Goal: Information Seeking & Learning: Learn about a topic

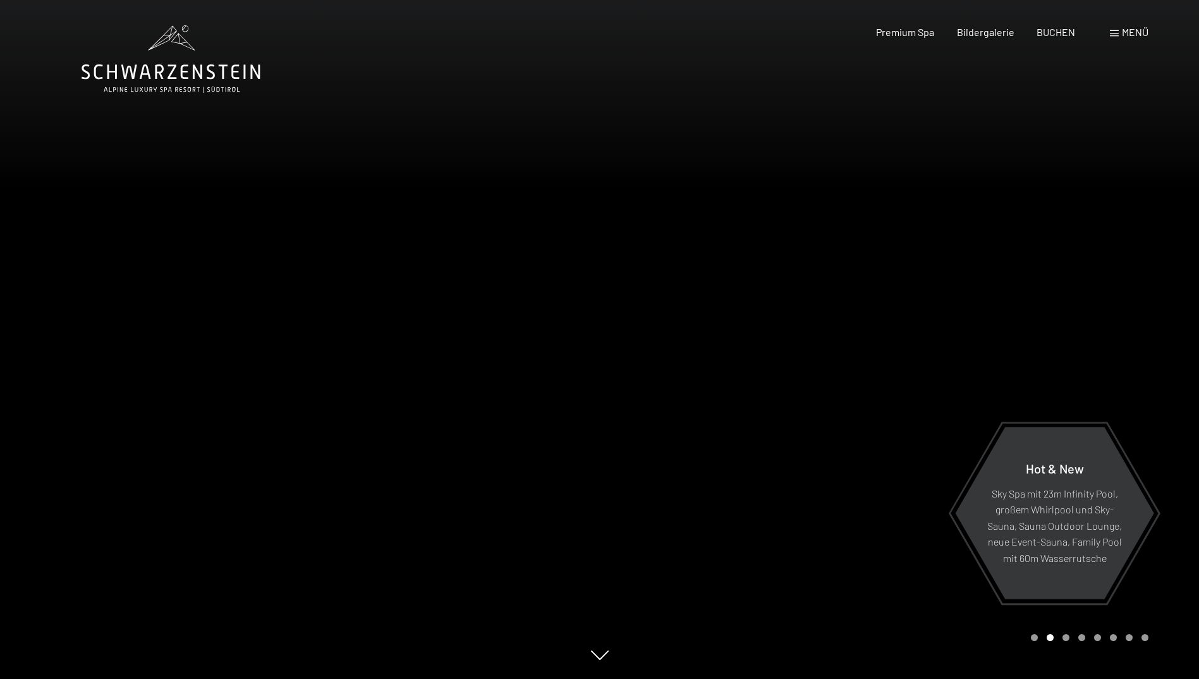
click at [1116, 31] on span at bounding box center [1114, 33] width 9 height 6
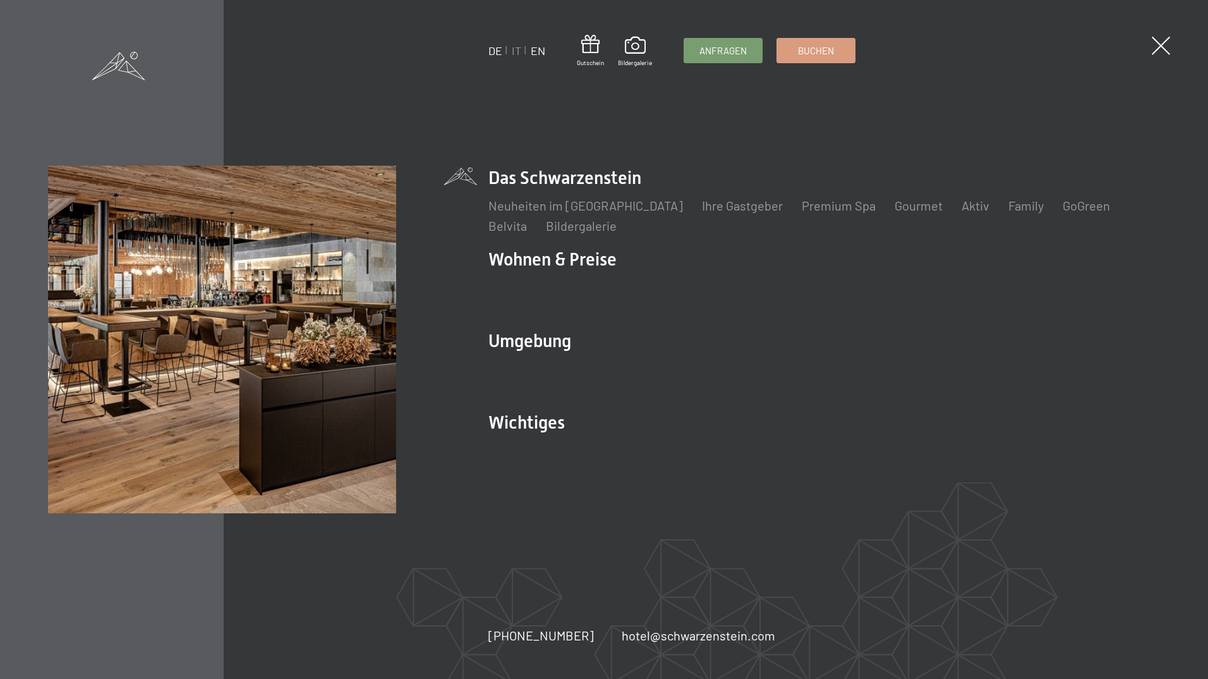
click at [537, 49] on link "EN" at bounding box center [538, 51] width 15 height 14
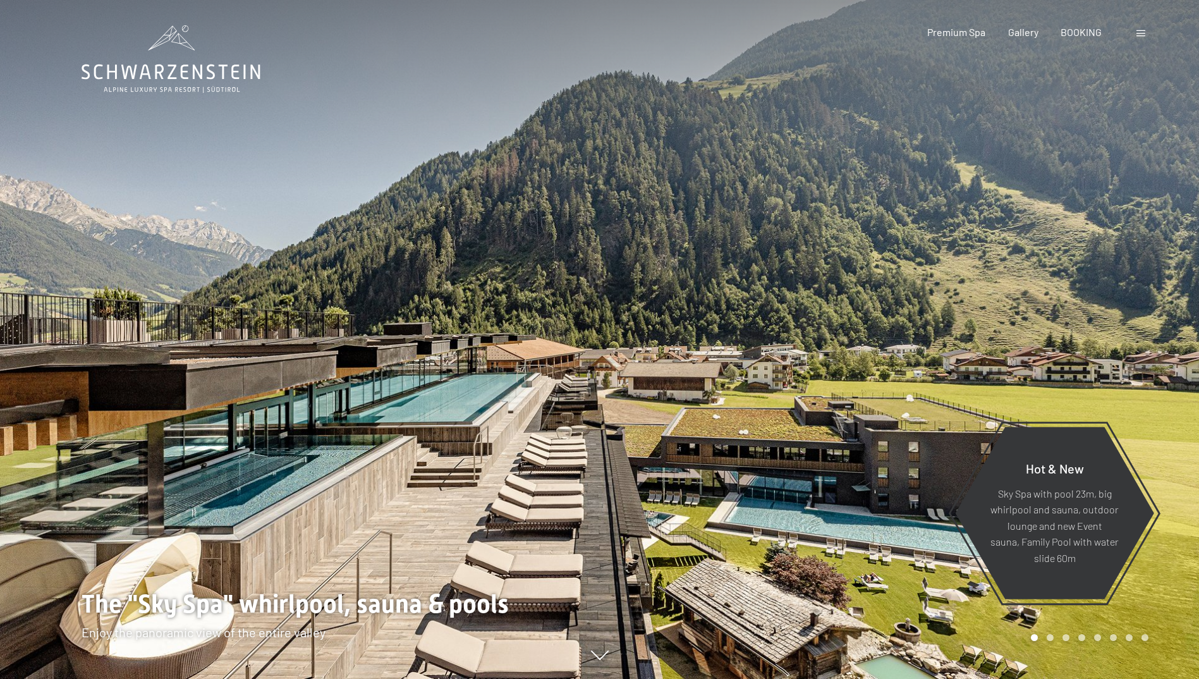
click at [1142, 32] on span at bounding box center [1140, 33] width 9 height 6
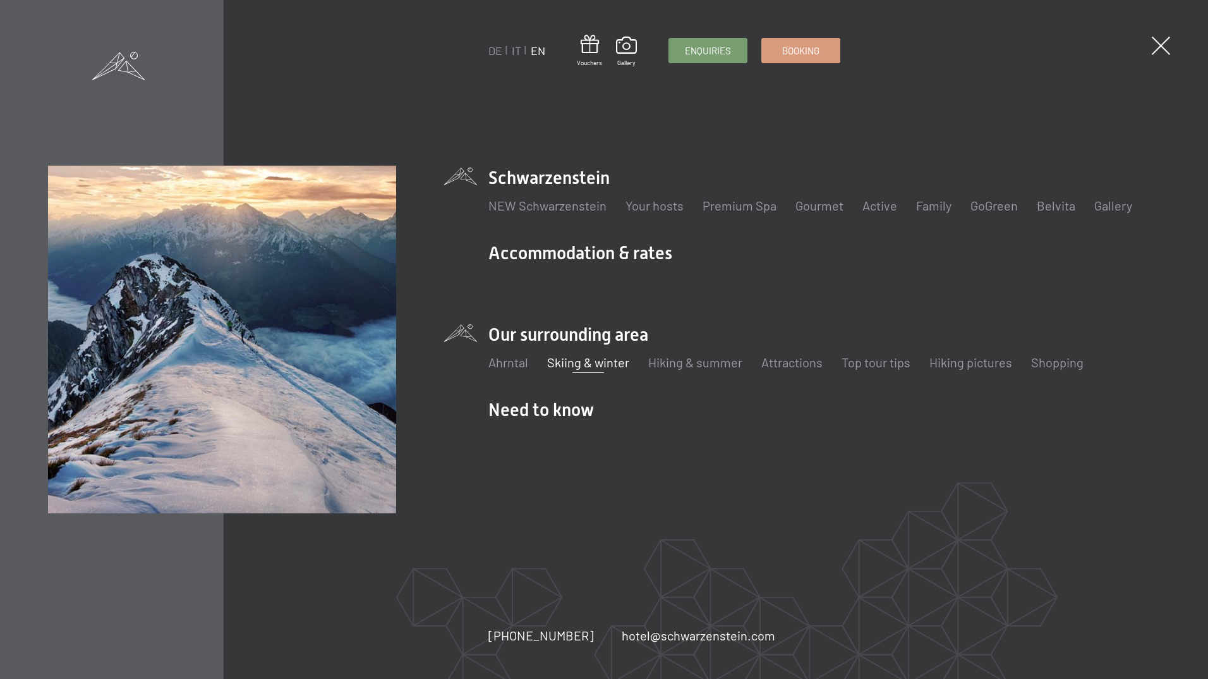
click at [584, 363] on link "Skiing & winter" at bounding box center [588, 362] width 82 height 15
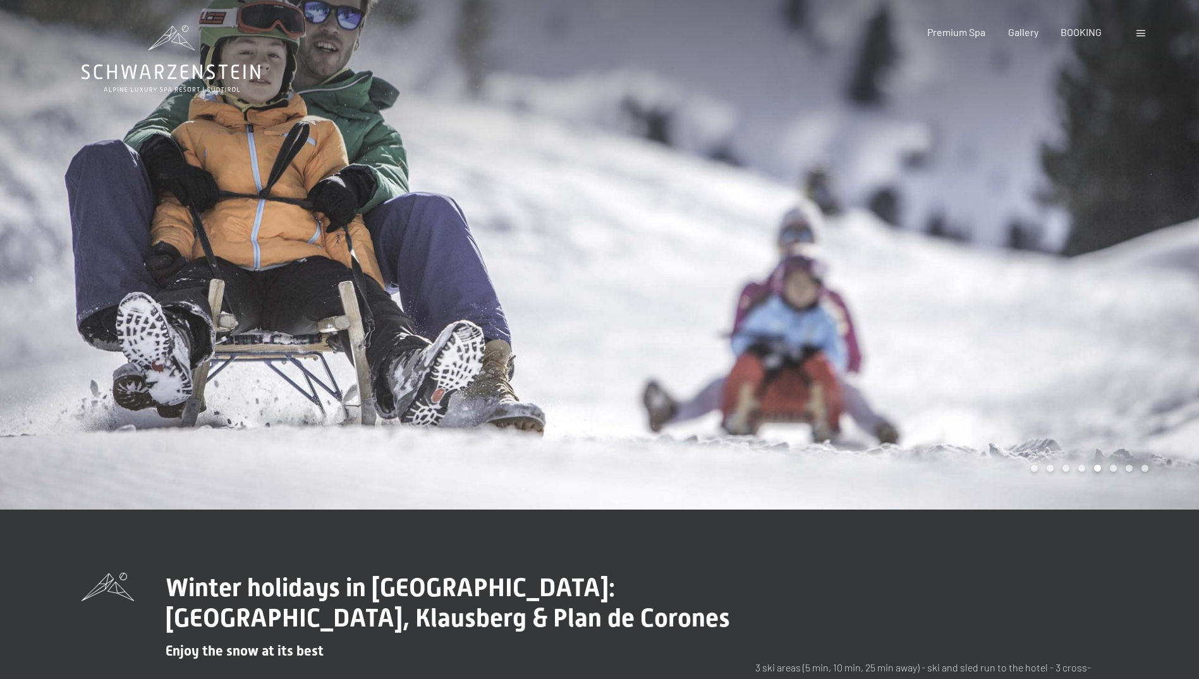
click at [1106, 406] on div at bounding box center [900, 254] width 600 height 509
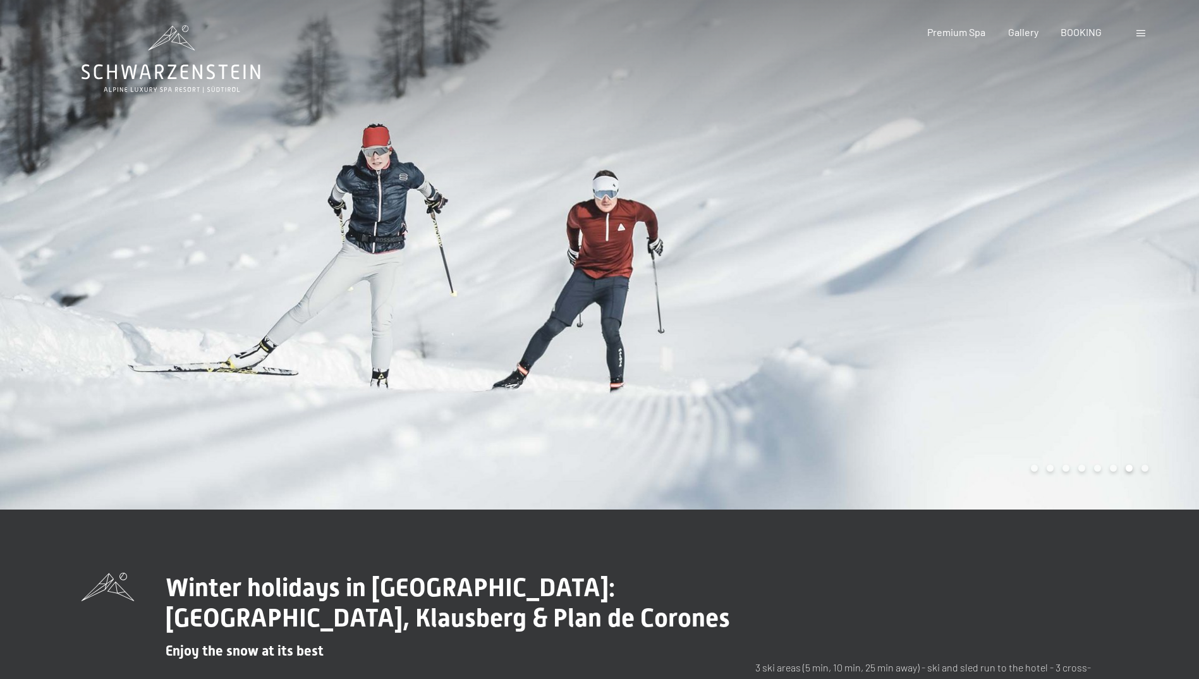
click at [1106, 406] on div at bounding box center [900, 254] width 600 height 509
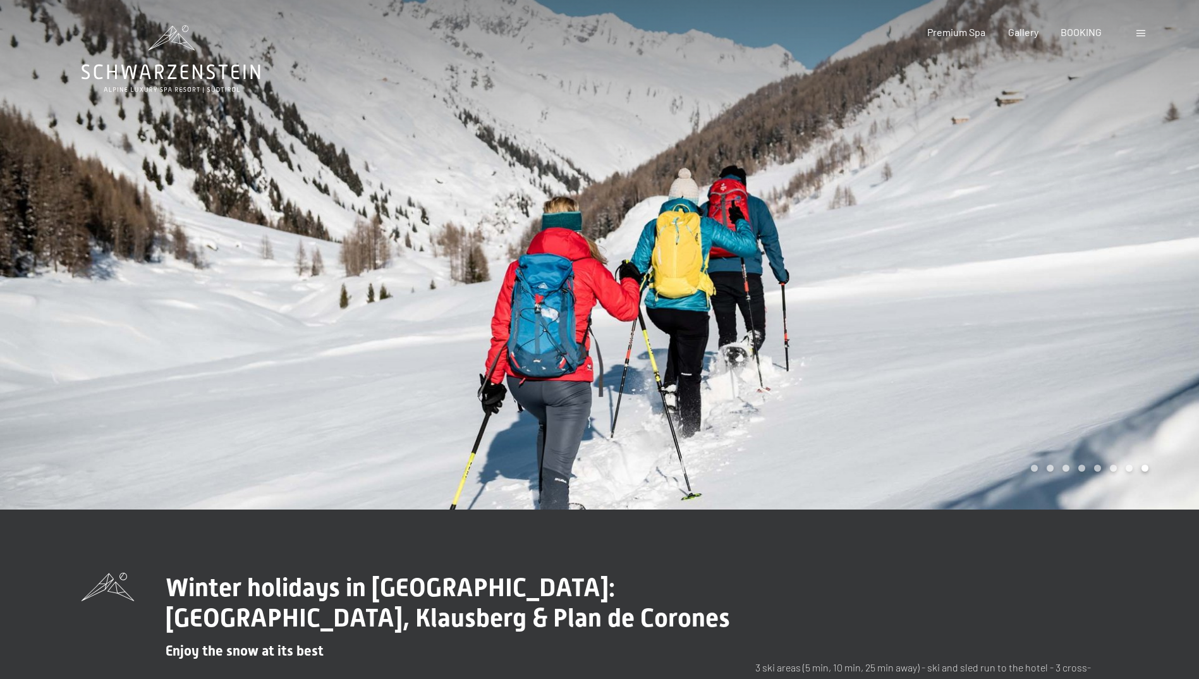
click at [1106, 406] on div at bounding box center [900, 254] width 600 height 509
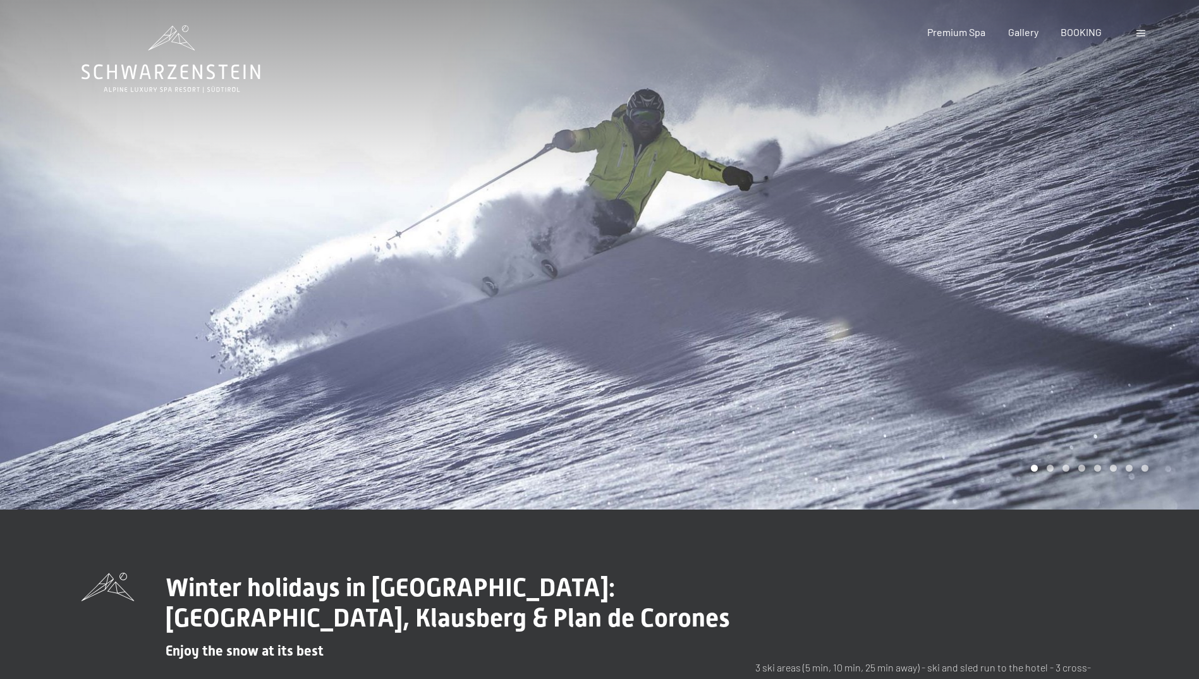
click at [1106, 406] on div at bounding box center [900, 254] width 600 height 509
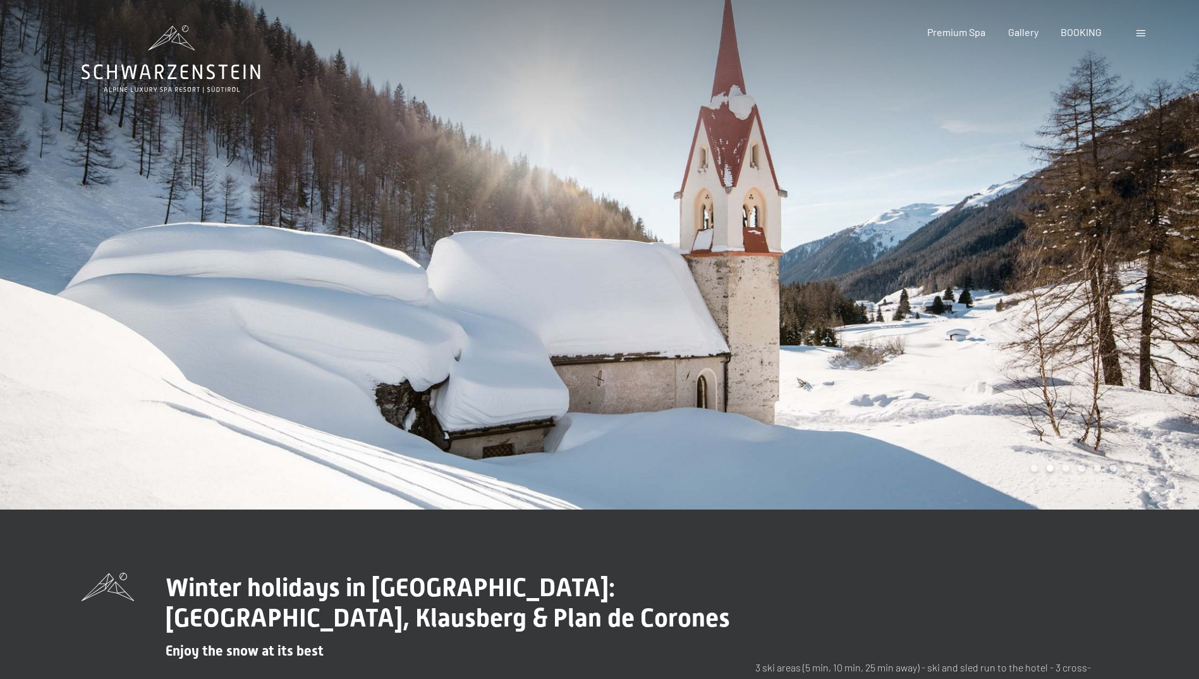
click at [1106, 406] on div at bounding box center [900, 254] width 600 height 509
